Goal: Contribute content

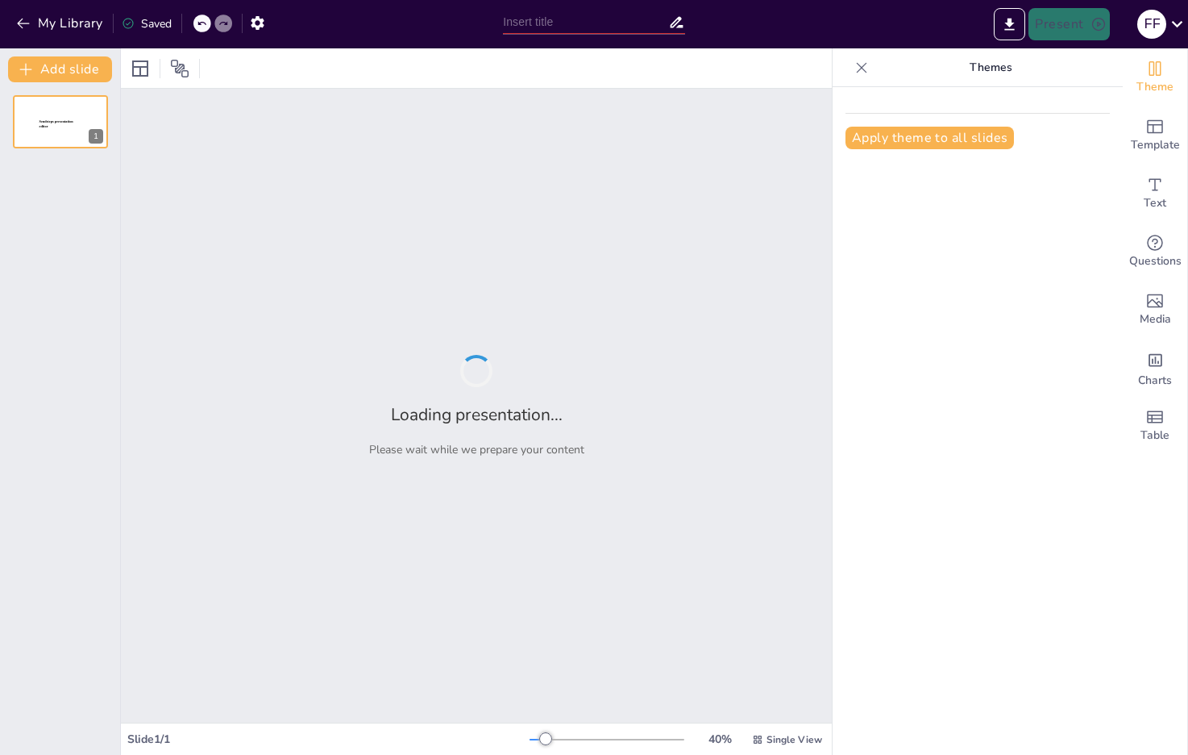
type input "Inteligencia Artificial: Un Aliado en la Enseñanza Secundaria"
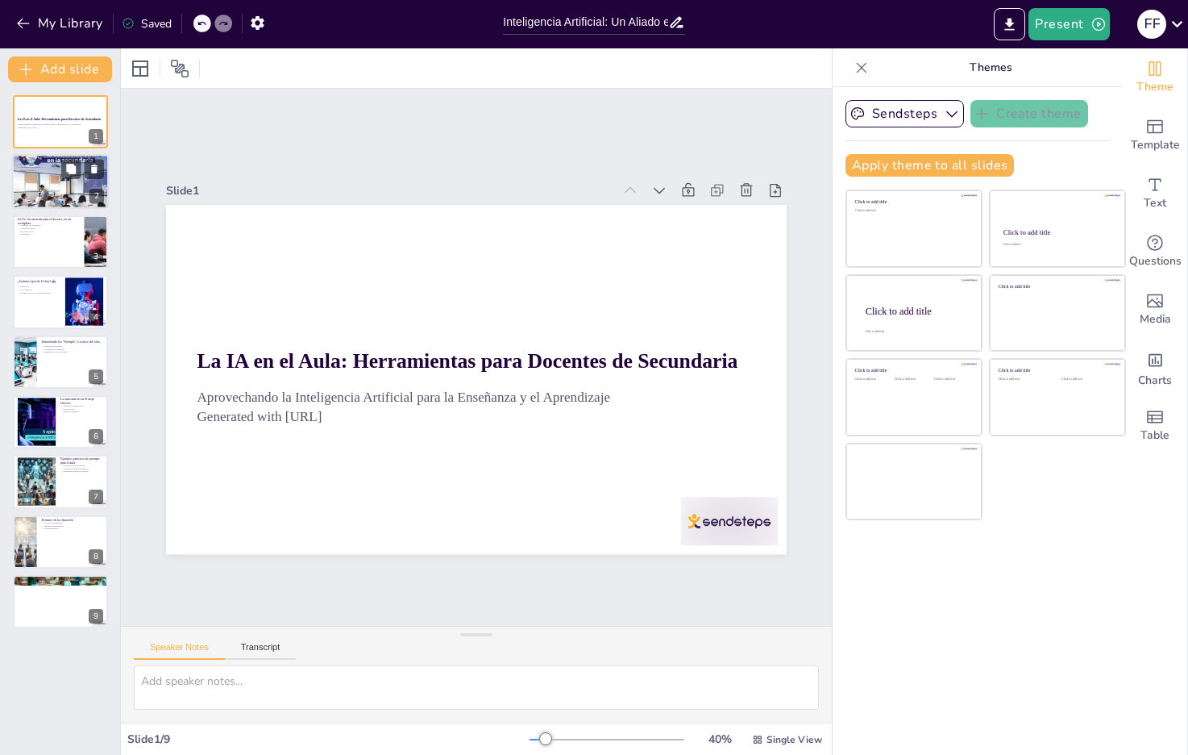
click at [52, 187] on div at bounding box center [60, 181] width 97 height 97
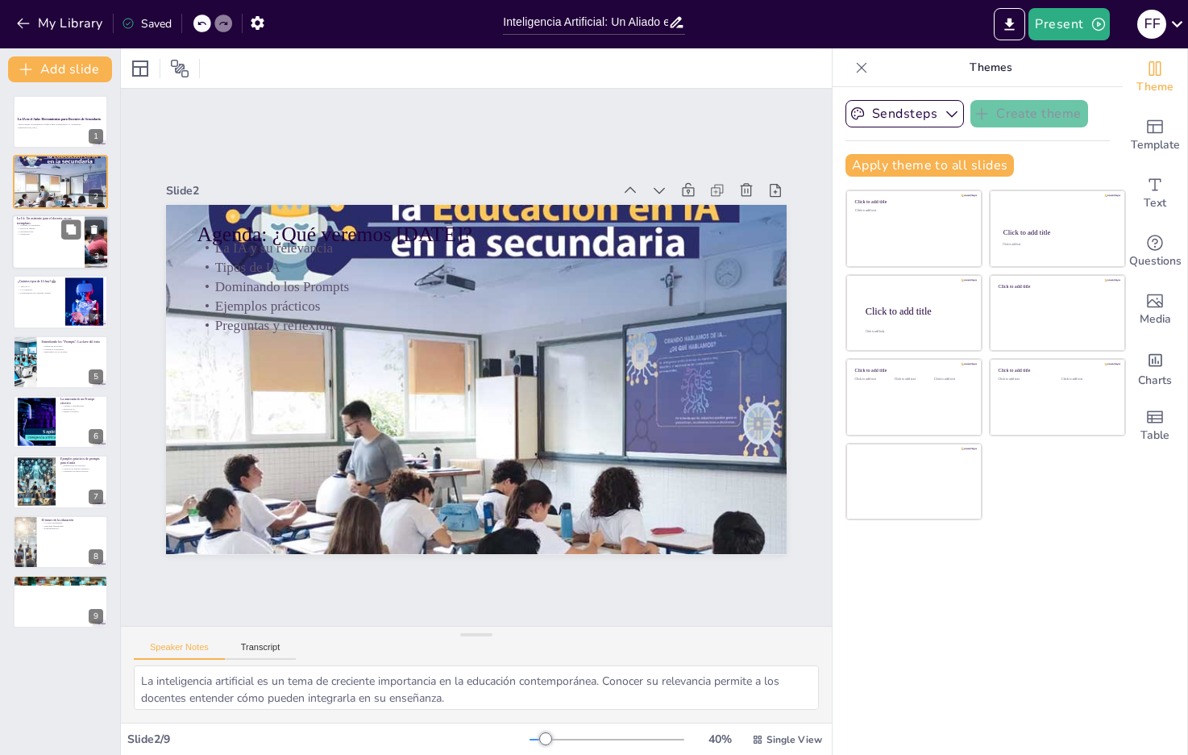
click at [41, 237] on div at bounding box center [60, 241] width 97 height 55
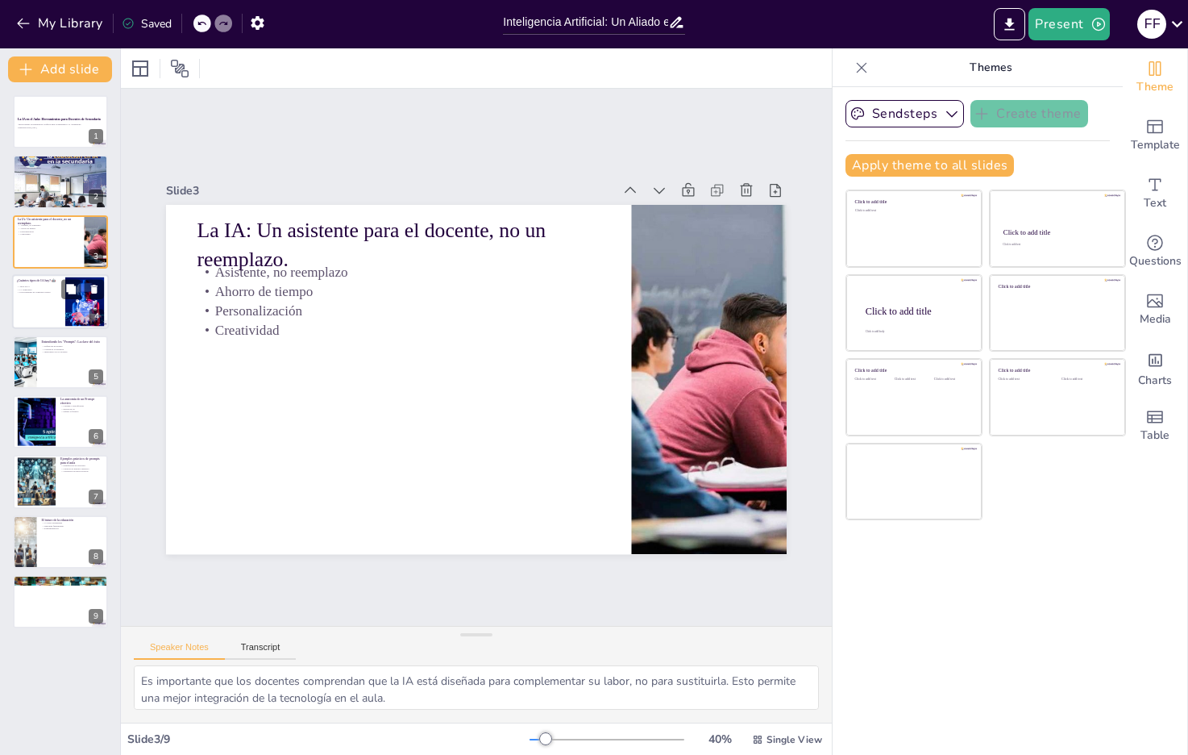
click at [41, 306] on div at bounding box center [60, 301] width 97 height 55
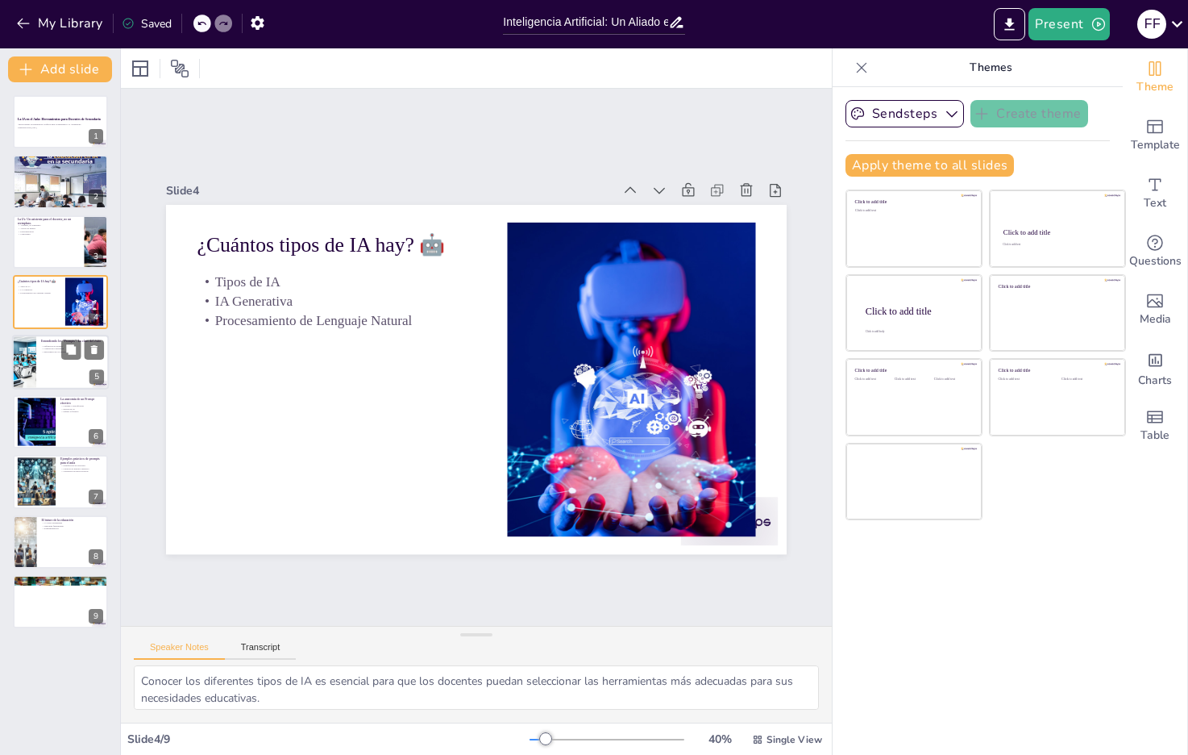
click at [50, 360] on div at bounding box center [60, 362] width 97 height 55
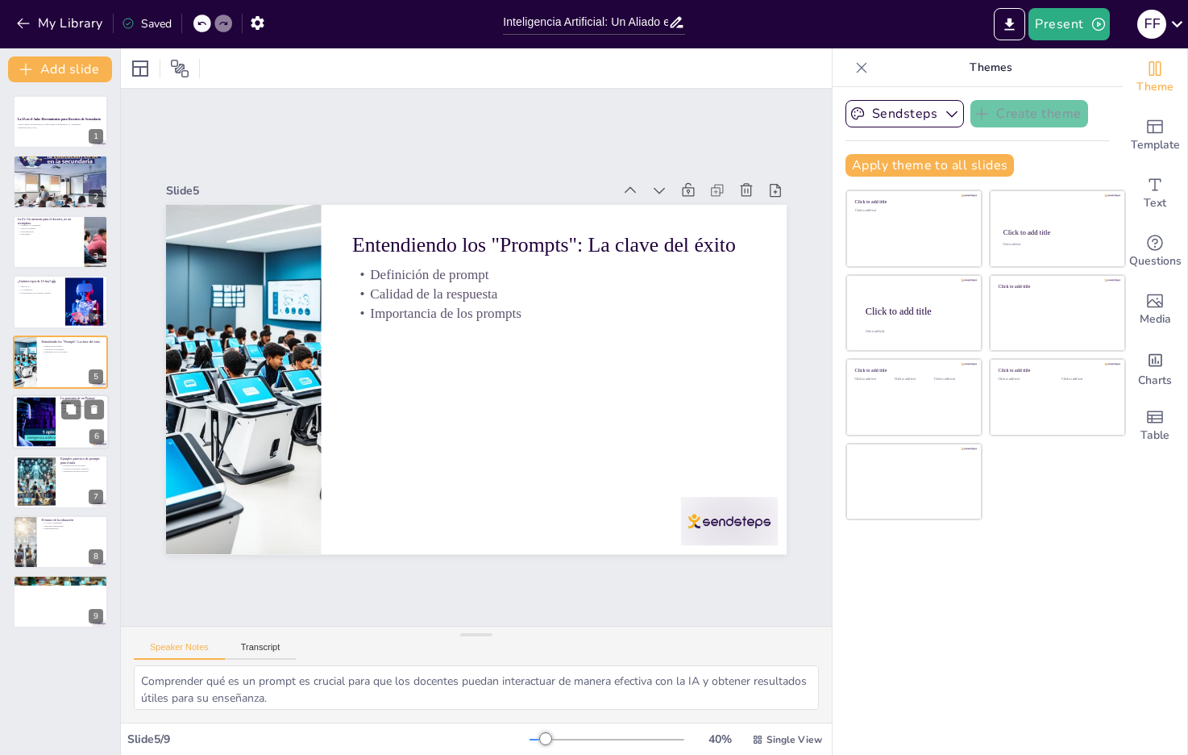
click at [61, 418] on div at bounding box center [82, 408] width 43 height 19
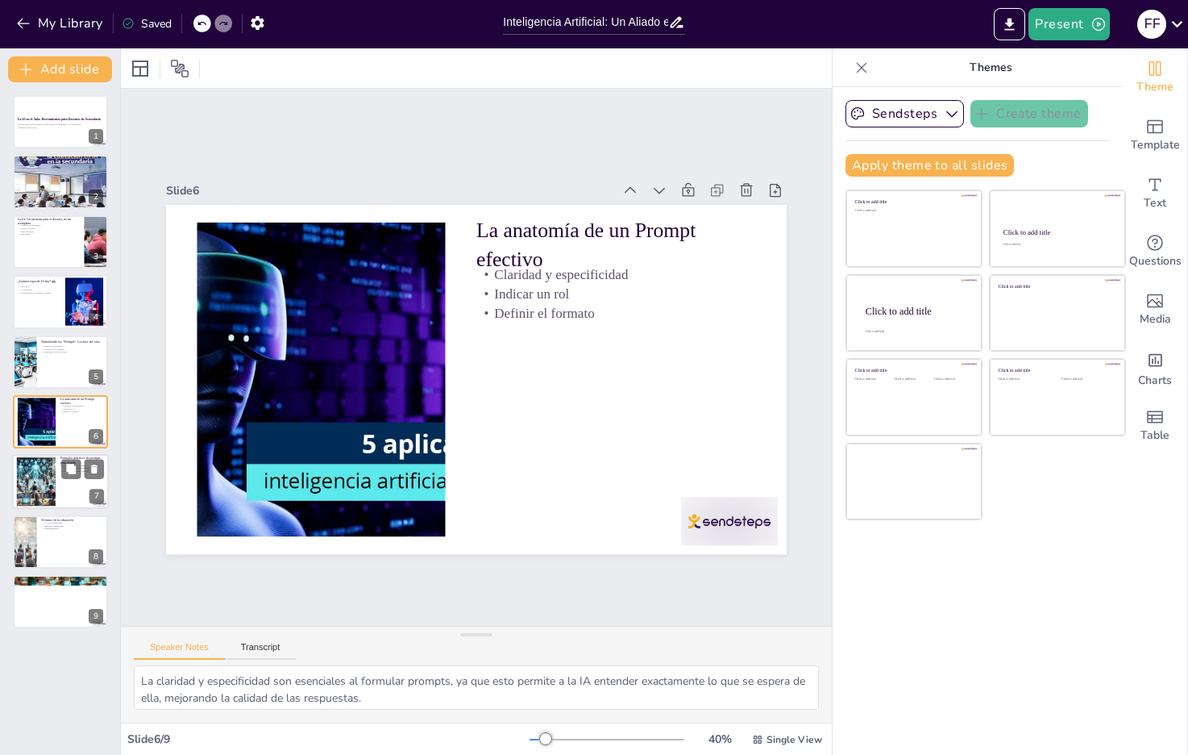
click at [63, 487] on div at bounding box center [60, 482] width 97 height 55
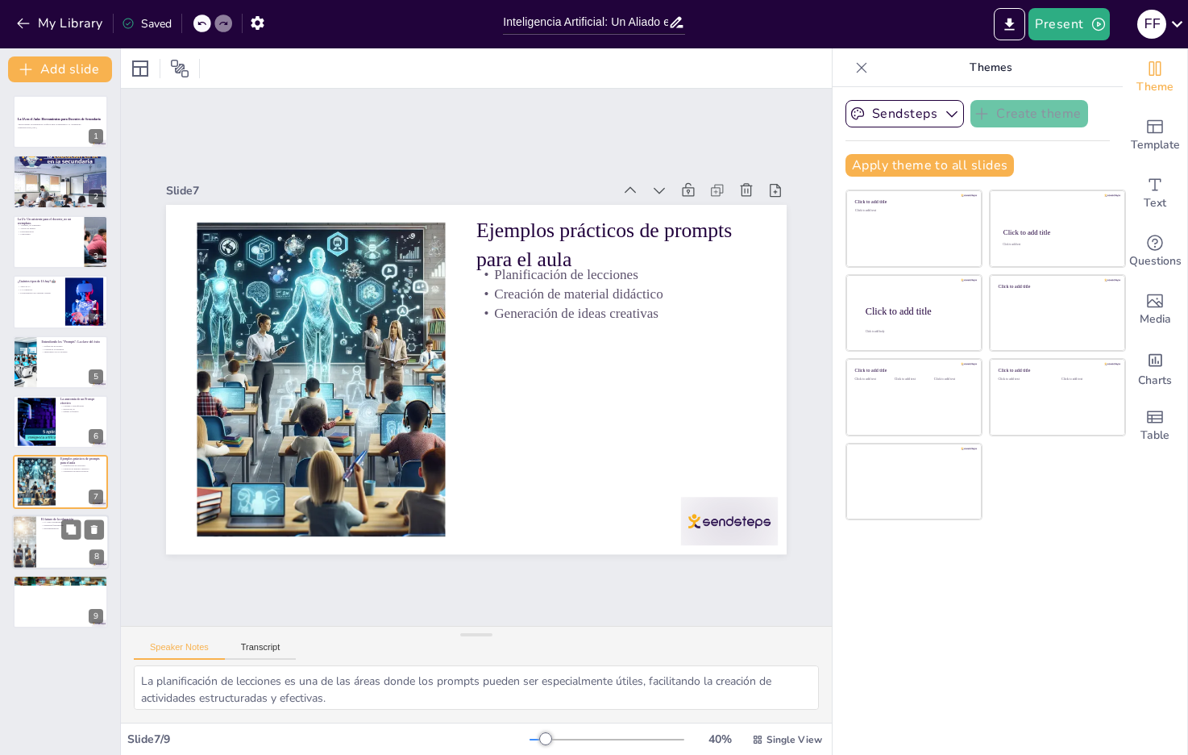
click at [43, 539] on div at bounding box center [60, 541] width 97 height 55
type textarea "La IA debe ser vista como una herramienta que complementa el trabajo del docent…"
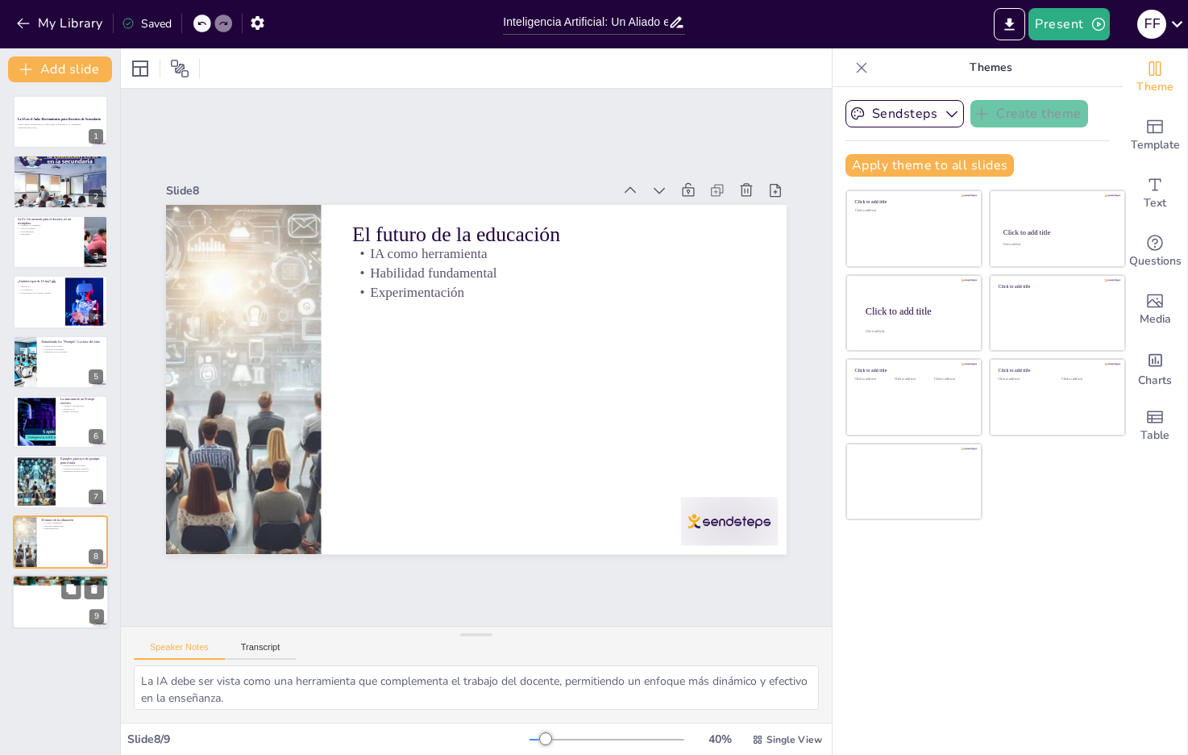
click at [37, 590] on div at bounding box center [60, 601] width 97 height 55
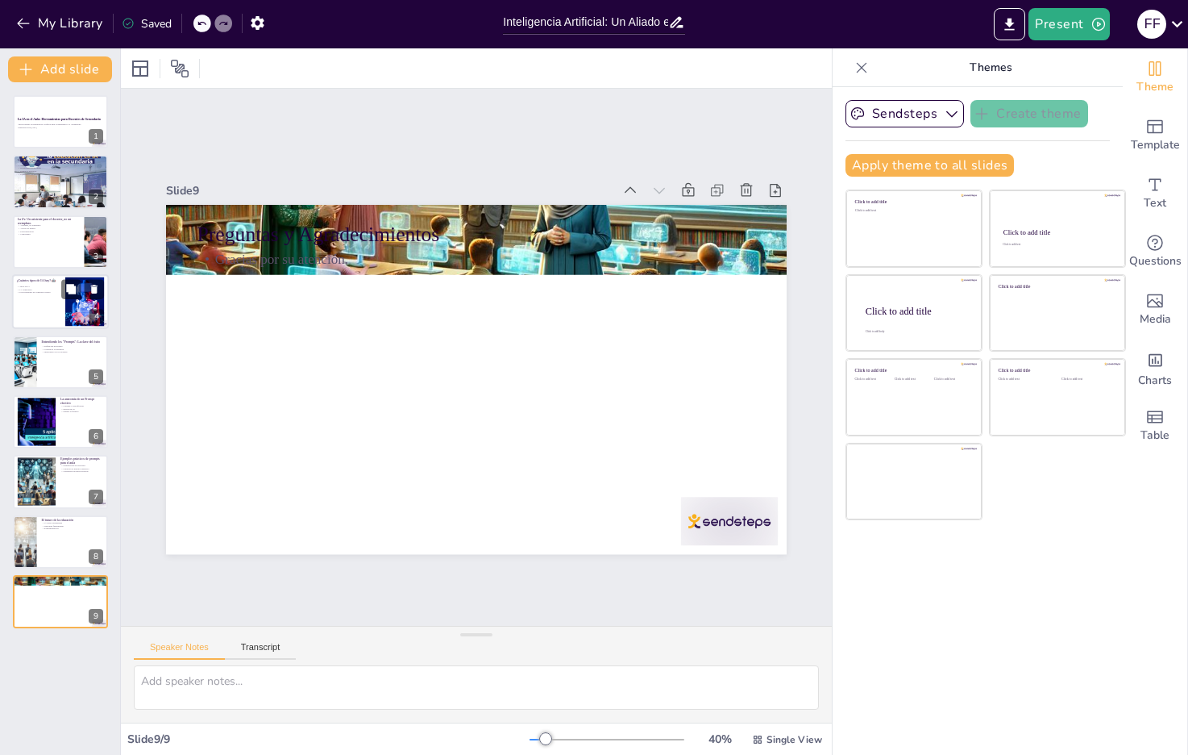
click at [39, 306] on div at bounding box center [60, 301] width 97 height 55
type textarea "Conocer los diferentes tipos de IA es esencial para que los docentes puedan sel…"
